Goal: Information Seeking & Learning: Learn about a topic

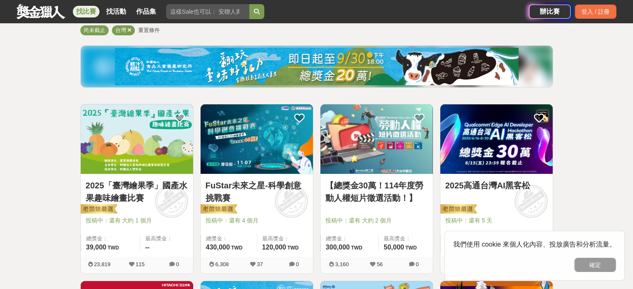
scroll to position [83, 0]
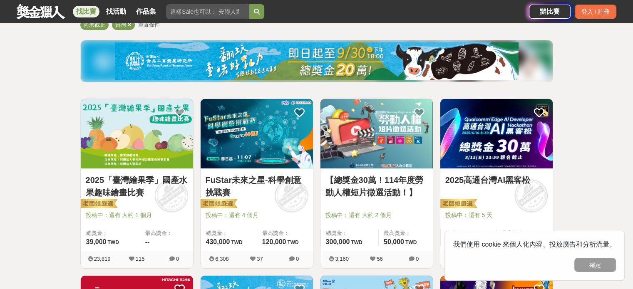
click at [583, 265] on button "確定" at bounding box center [595, 265] width 42 height 14
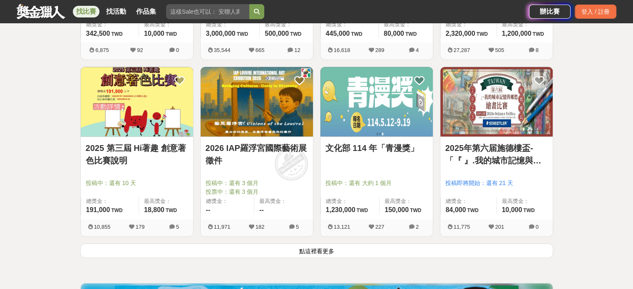
scroll to position [1041, 0]
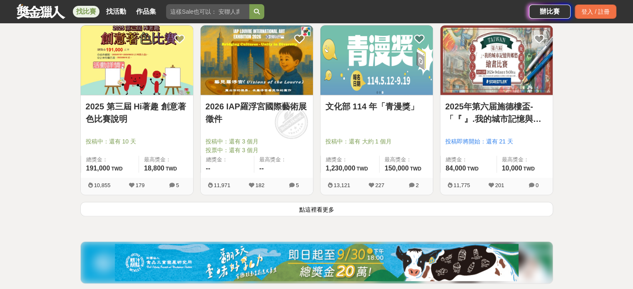
click at [322, 208] on button "點這裡看更多" at bounding box center [316, 209] width 473 height 15
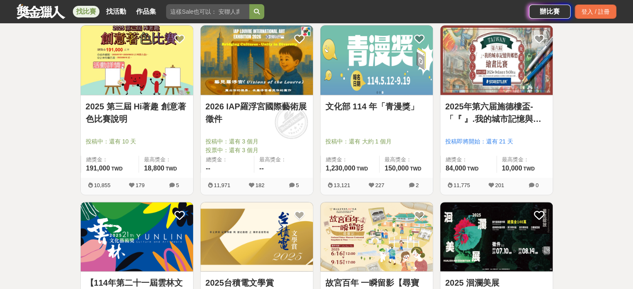
click at [371, 64] on img at bounding box center [376, 60] width 112 height 70
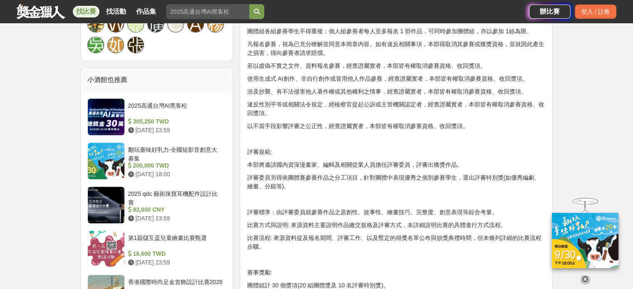
scroll to position [624, 0]
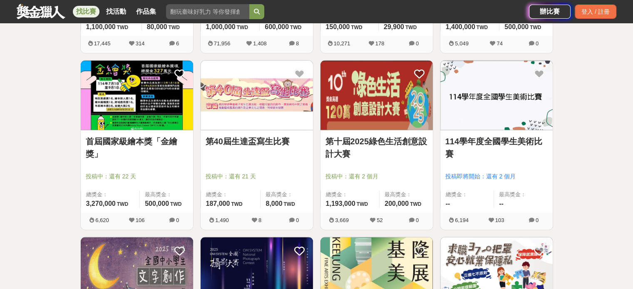
scroll to position [1374, 0]
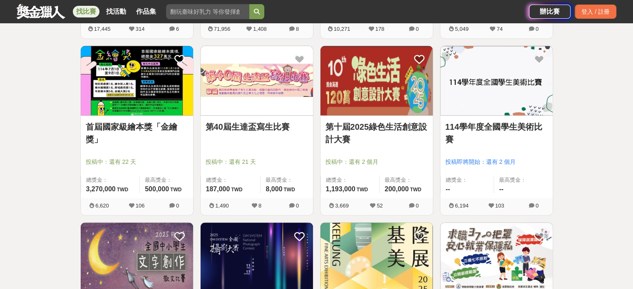
click at [372, 96] on img at bounding box center [376, 81] width 112 height 70
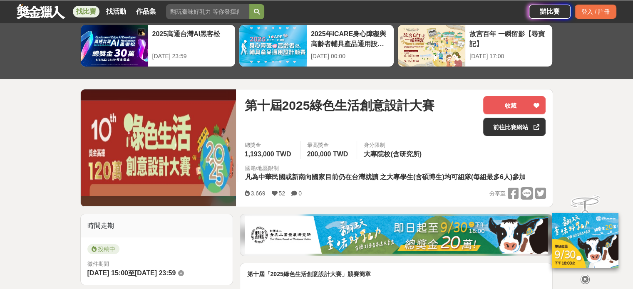
scroll to position [83, 0]
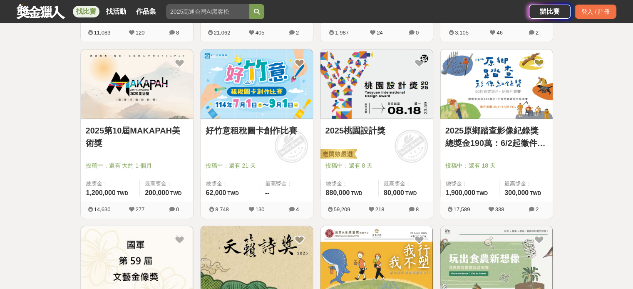
scroll to position [1915, 0]
